Goal: Task Accomplishment & Management: Manage account settings

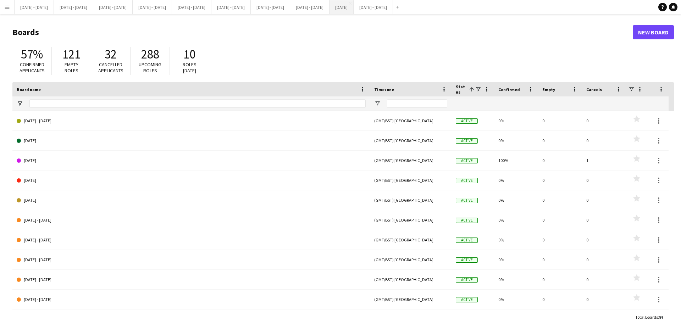
click at [354, 4] on button "[DATE] Close" at bounding box center [342, 7] width 24 height 14
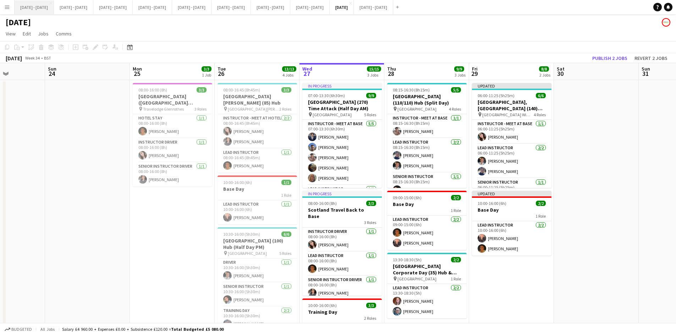
click at [32, 7] on button "[DATE] - [DATE] Close" at bounding box center [34, 7] width 39 height 14
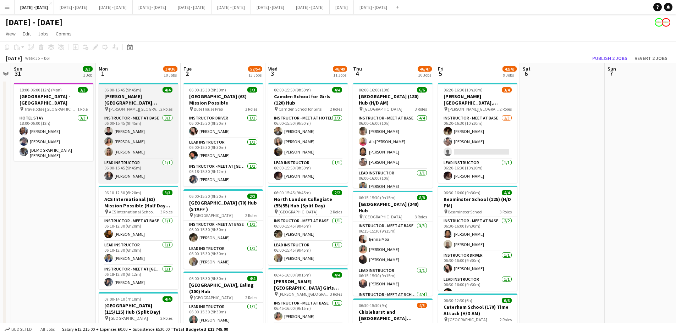
click at [147, 91] on div "06:00-15:45 (9h45m) 4/4" at bounding box center [138, 89] width 79 height 5
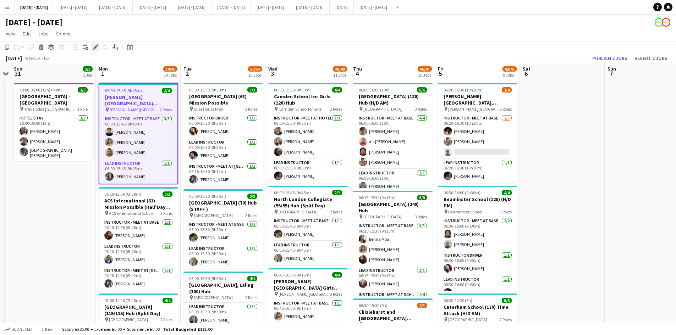
click at [95, 46] on icon "Edit" at bounding box center [96, 47] width 6 height 6
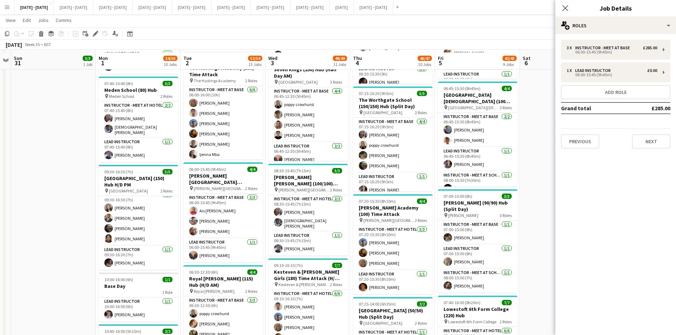
scroll to position [426, 0]
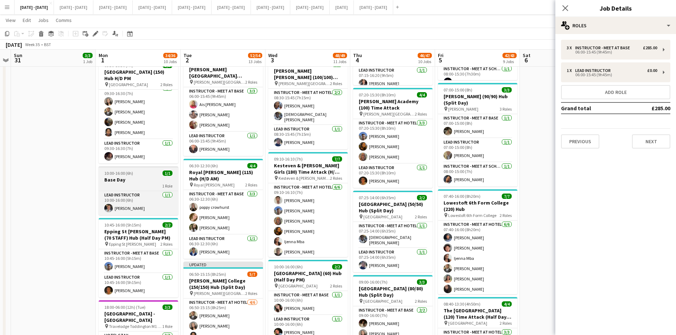
click at [143, 177] on h3 "Base Day" at bounding box center [138, 180] width 79 height 6
type input "********"
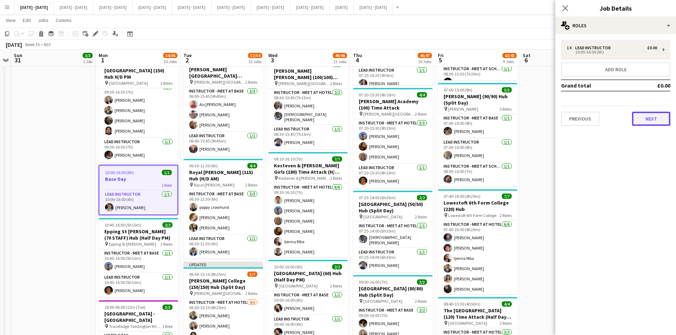
click at [650, 120] on button "Next" at bounding box center [651, 119] width 38 height 14
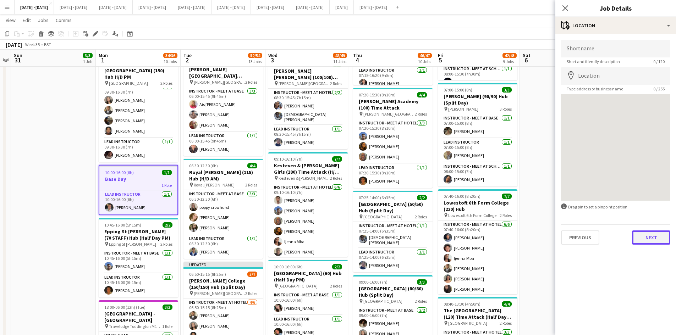
click at [645, 239] on button "Next" at bounding box center [651, 238] width 38 height 14
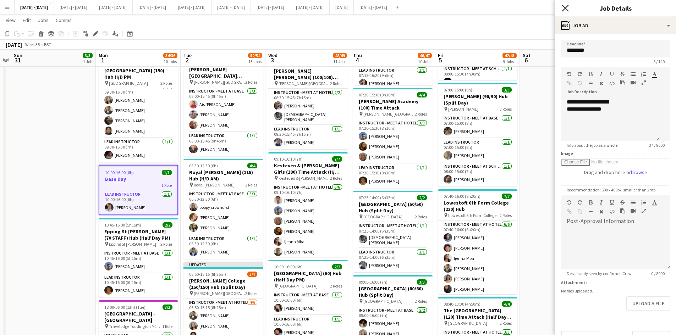
click at [565, 7] on icon at bounding box center [565, 8] width 7 height 7
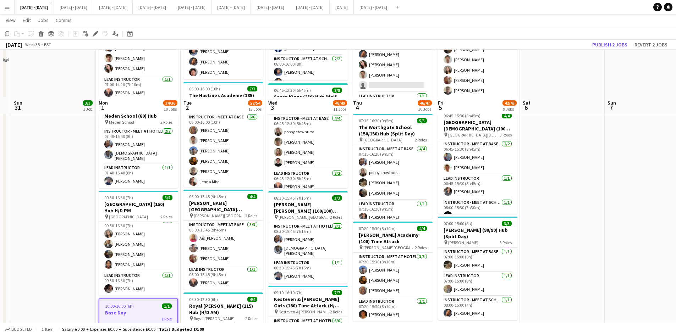
scroll to position [284, 0]
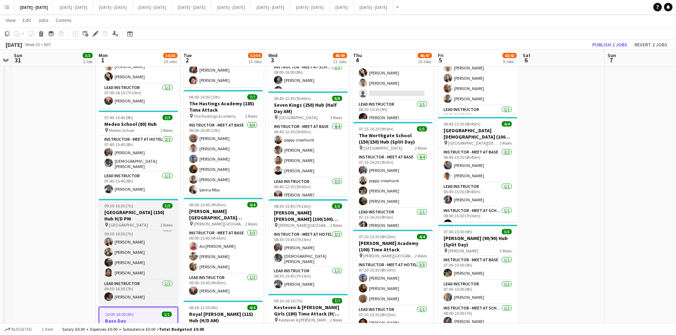
click at [148, 203] on div "09:30-16:30 (7h) 5/5" at bounding box center [138, 205] width 79 height 5
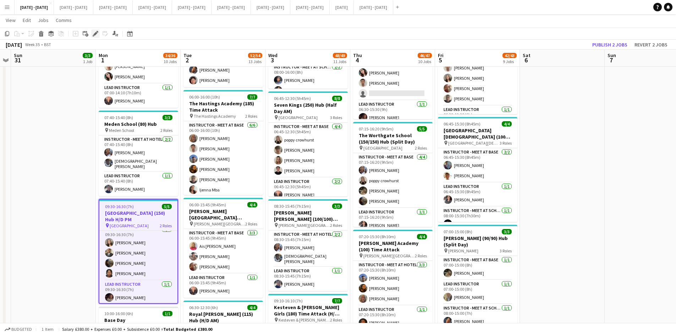
click at [95, 35] on icon at bounding box center [95, 34] width 4 height 4
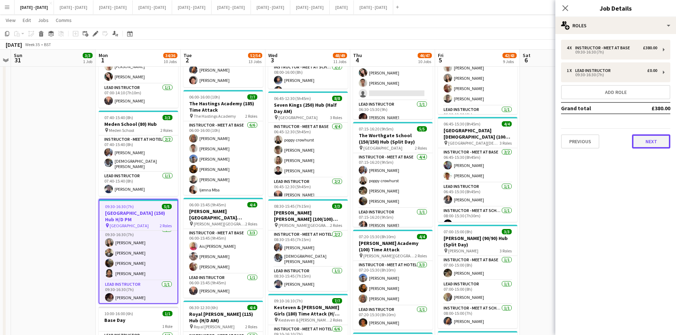
click at [651, 145] on button "Next" at bounding box center [651, 141] width 38 height 14
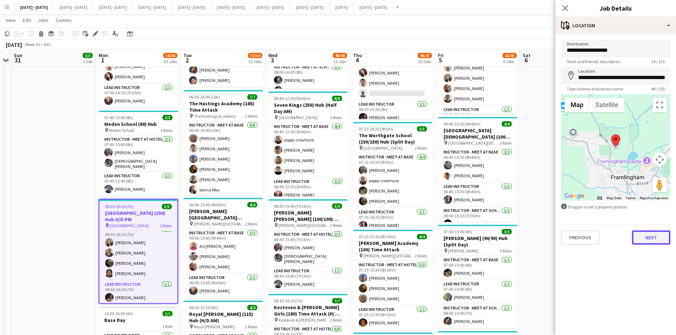
click at [646, 239] on button "Next" at bounding box center [651, 238] width 38 height 14
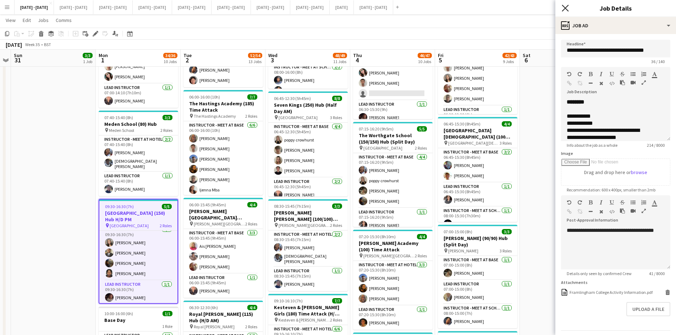
click at [565, 8] on icon at bounding box center [565, 8] width 7 height 7
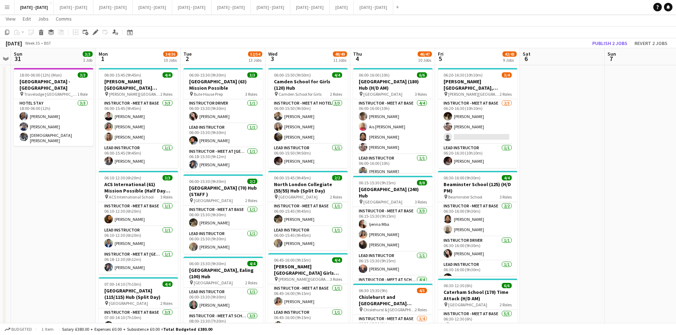
scroll to position [0, 0]
